Goal: Navigation & Orientation: Find specific page/section

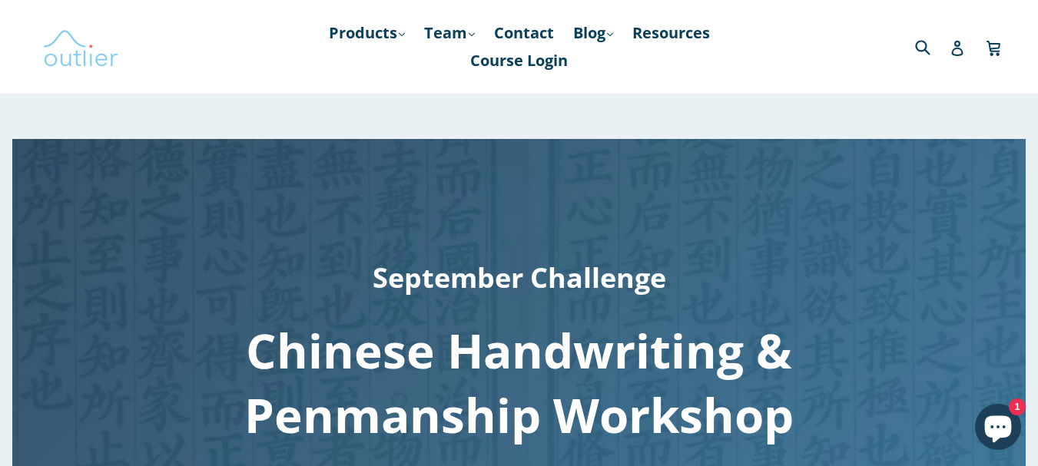
click at [61, 49] on img at bounding box center [80, 47] width 77 height 45
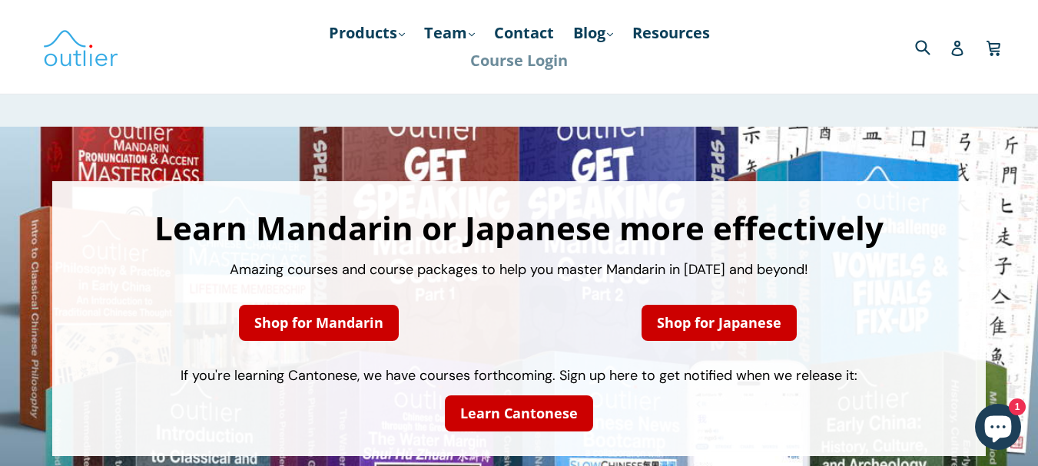
click at [524, 60] on link "Course Login" at bounding box center [519, 61] width 113 height 28
